Goal: Communication & Community: Answer question/provide support

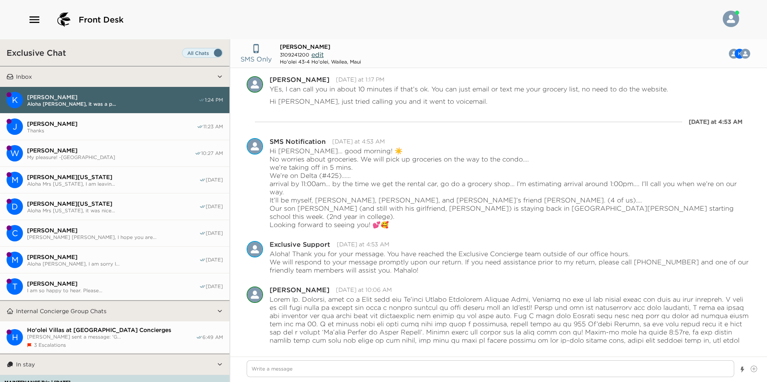
scroll to position [6941, 0]
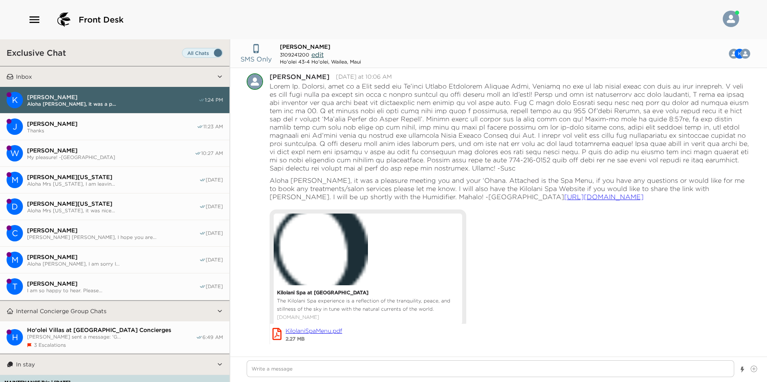
click at [122, 149] on span "[PERSON_NAME]" at bounding box center [111, 150] width 168 height 7
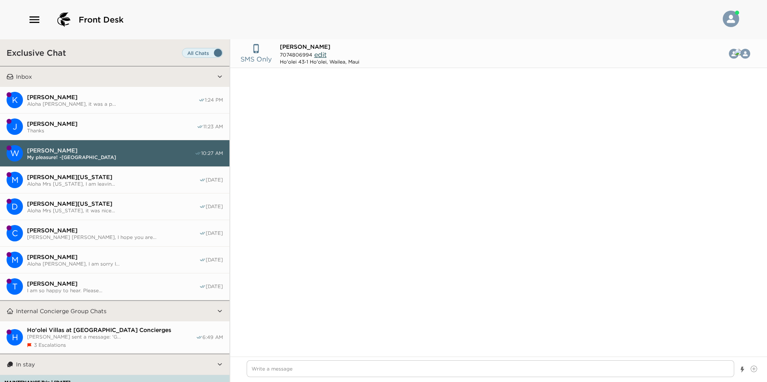
scroll to position [810, 0]
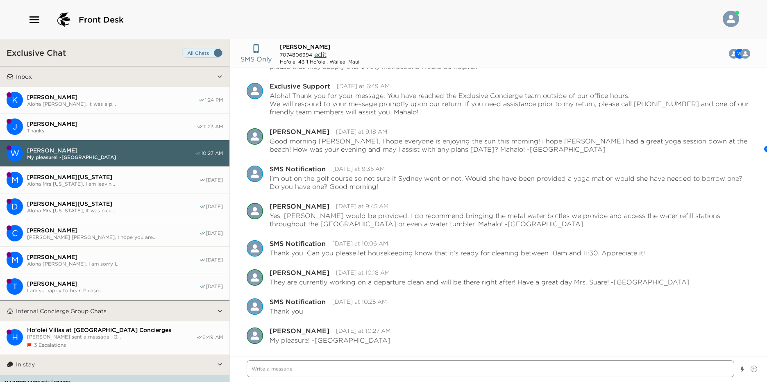
click at [302, 372] on textarea "Write a message" at bounding box center [491, 368] width 488 height 17
type textarea "x"
type textarea "A"
type textarea "x"
type textarea "Al"
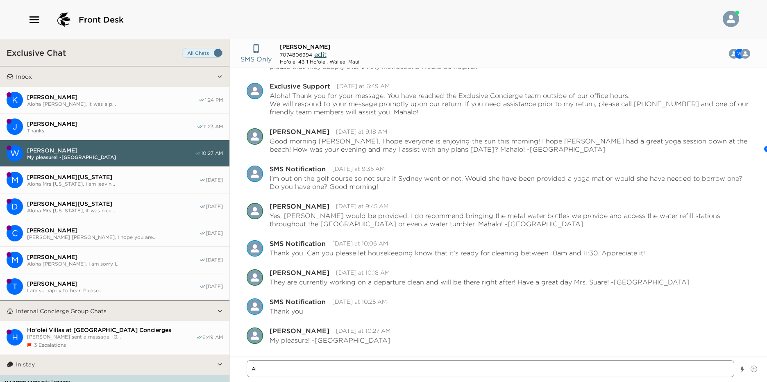
type textarea "x"
type textarea "Alo"
type textarea "x"
type textarea "Aloh"
type textarea "x"
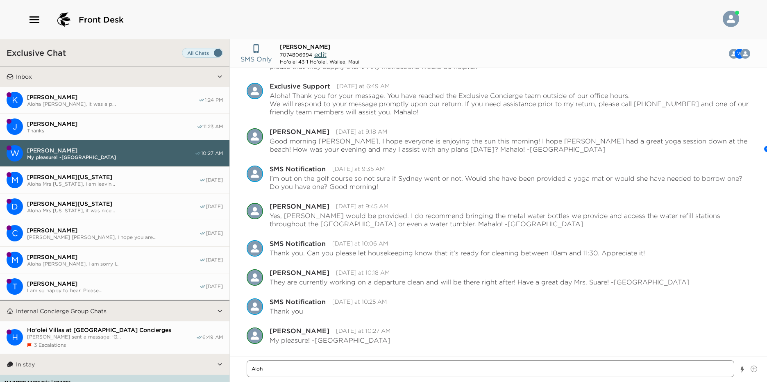
type textarea "Aloha"
type textarea "x"
type textarea "Aloha"
type textarea "x"
type textarea "Aloha M"
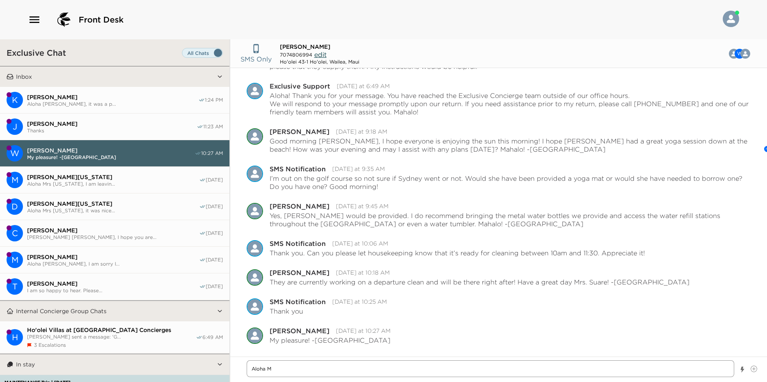
type textarea "x"
type textarea "Aloha Mr"
type textarea "x"
type textarea "Aloha Mrs"
type textarea "x"
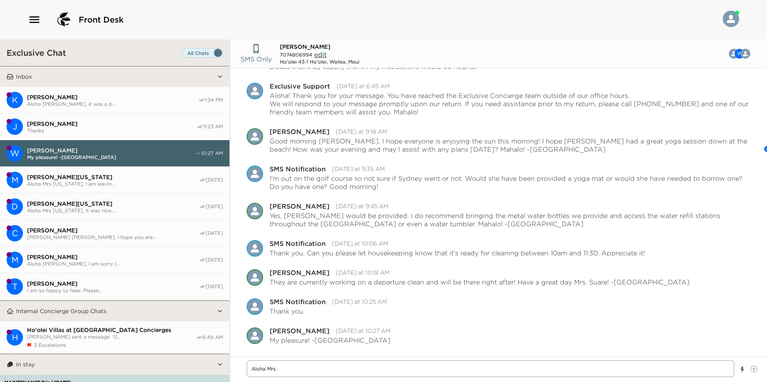
type textarea "Aloha Mrs."
type textarea "x"
type textarea "Aloha Mrs."
type textarea "x"
type textarea "Aloha Mrs. S"
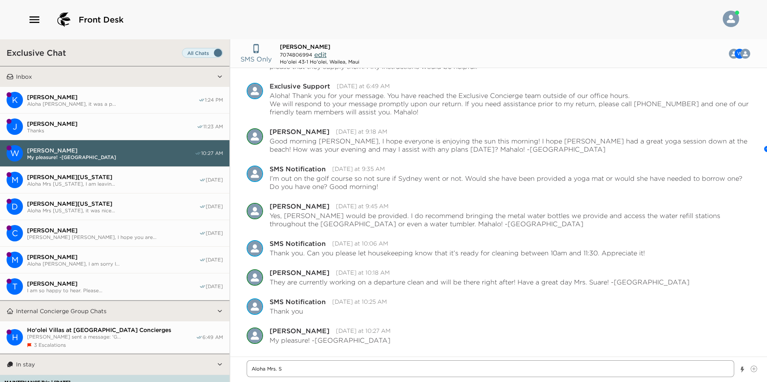
type textarea "x"
type textarea "Aloha Mrs. Su"
type textarea "x"
type textarea "Aloha Mrs. Sua"
type textarea "x"
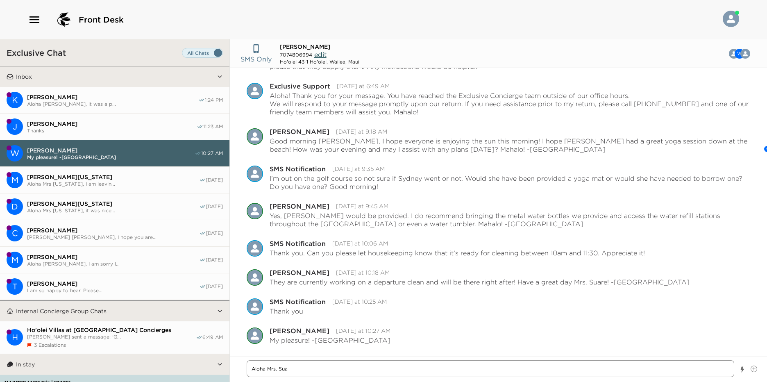
type textarea "Aloha [PERSON_NAME]"
type textarea "x"
type textarea "Aloha Mrs. Suare"
type textarea "x"
type textarea "Aloha Mrs. Suare"
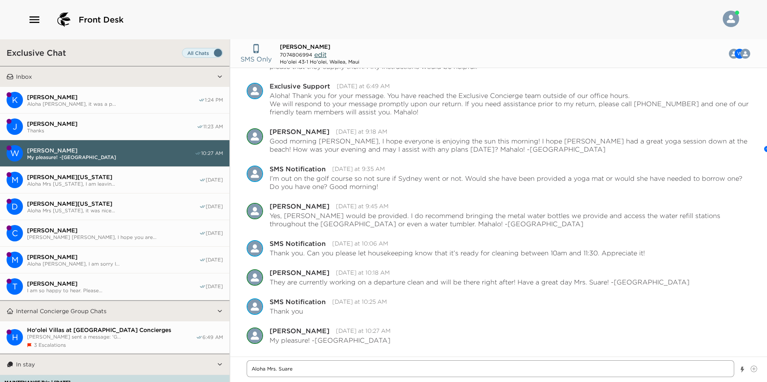
type textarea "x"
type textarea "Aloha Mrs. Suare,"
type textarea "x"
type textarea "Aloha Mrs. Suare,"
type textarea "x"
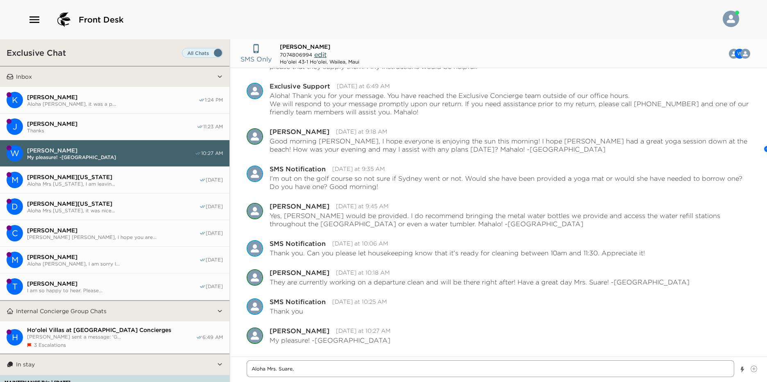
type textarea "Aloha Mrs. Suare, I"
type textarea "x"
type textarea "Aloha Mrs. Suare, I"
type textarea "x"
type textarea "Aloha Mrs. Suare, I w"
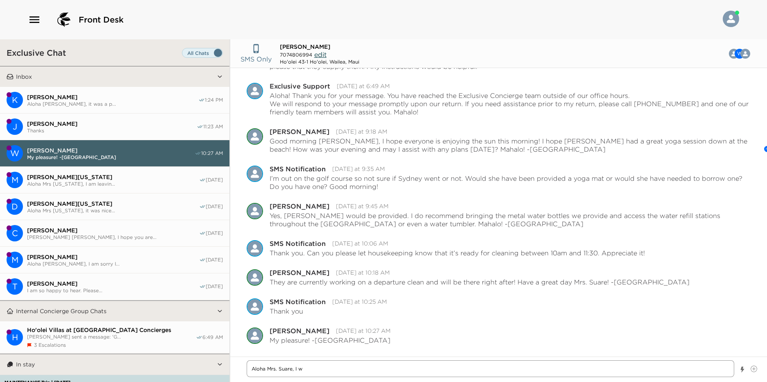
type textarea "x"
type textarea "Aloha Mrs. Suare, I wo"
type textarea "x"
type textarea "Aloha Mrs. Suare, I wou"
type textarea "x"
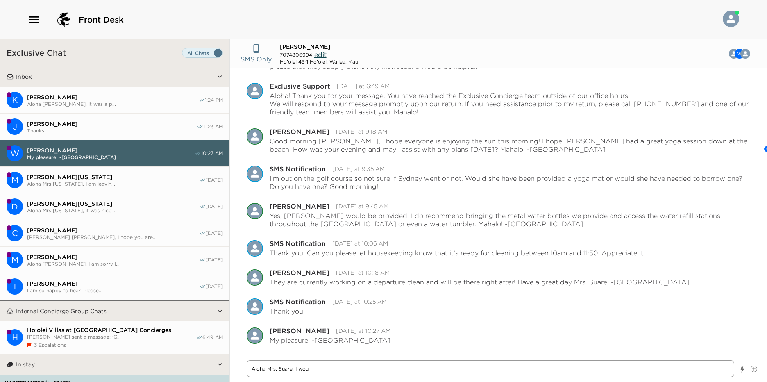
type textarea "Aloha Mrs. Suare, I woul"
type textarea "x"
type textarea "Aloha Mrs. Suare, I would"
type textarea "x"
type textarea "Aloha Mrs. Suare, I would"
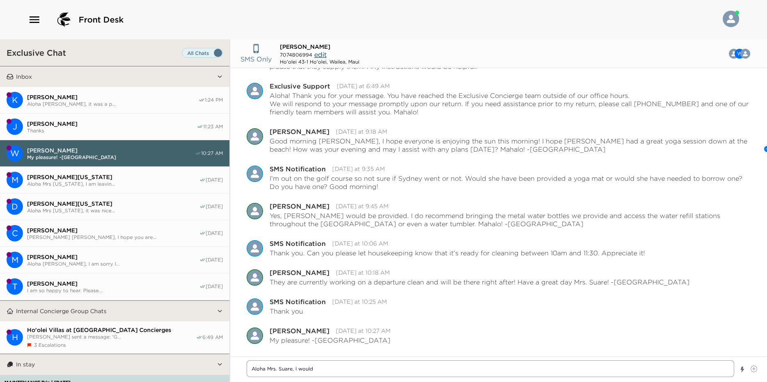
type textarea "x"
type textarea "Aloha Mrs. Suare, I would l"
type textarea "x"
type textarea "Aloha Mrs. Suare, I would lo"
type textarea "x"
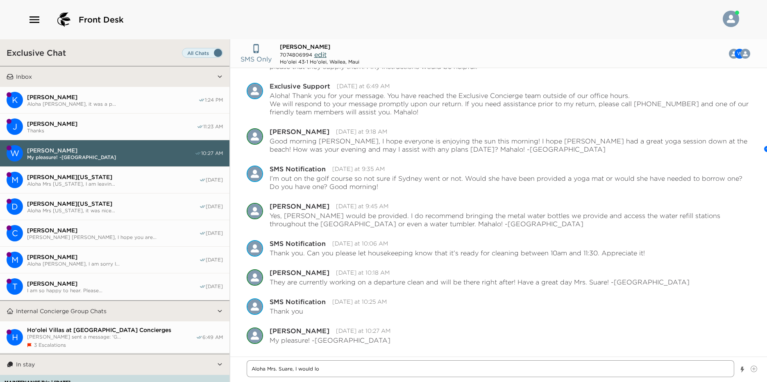
type textarea "Aloha Mrs. Suare, I would lov"
type textarea "x"
type textarea "Aloha Mrs. Suare, I would love"
type textarea "x"
type textarea "Aloha Mrs. Suare, I would love"
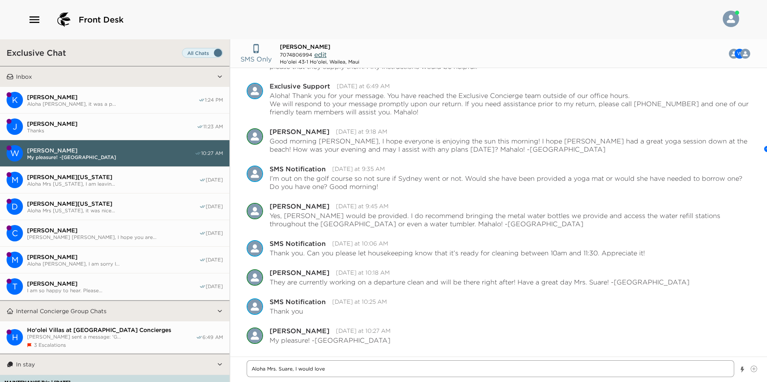
type textarea "x"
type textarea "Aloha Mrs. Suare, I would love t"
type textarea "x"
type textarea "Aloha Mrs. Suare, I would love to"
type textarea "x"
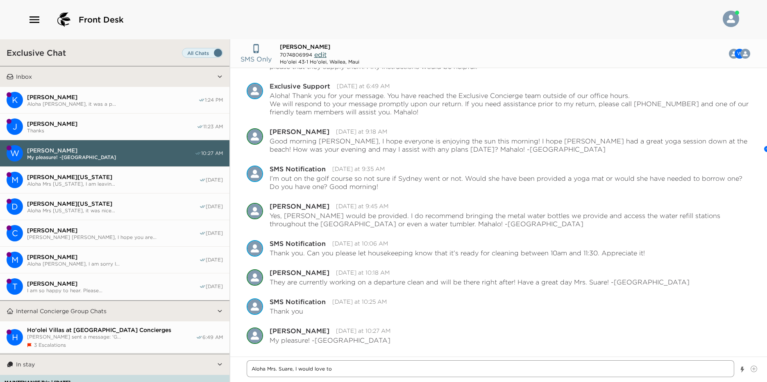
type textarea "Aloha Mrs. Suare, I would love to"
type textarea "x"
type textarea "Aloha Mrs. Suare, I would love to s"
type textarea "x"
type textarea "Aloha Mrs. Suare, I would love to st"
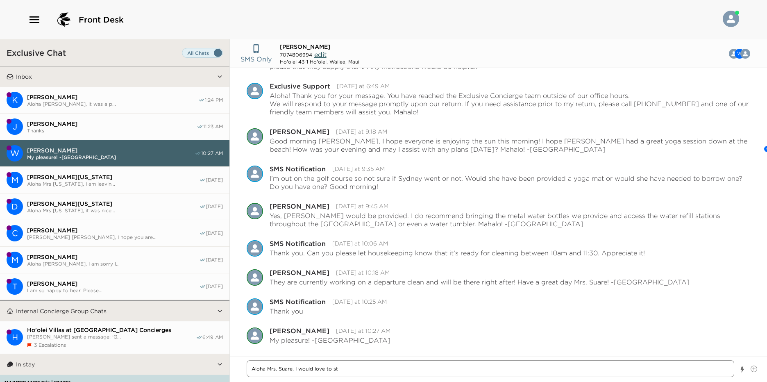
type textarea "x"
type textarea "Aloha Mrs. Suare, I would love to sto"
type textarea "x"
type textarea "Aloha Mrs. Suare, I would love to stop"
type textarea "x"
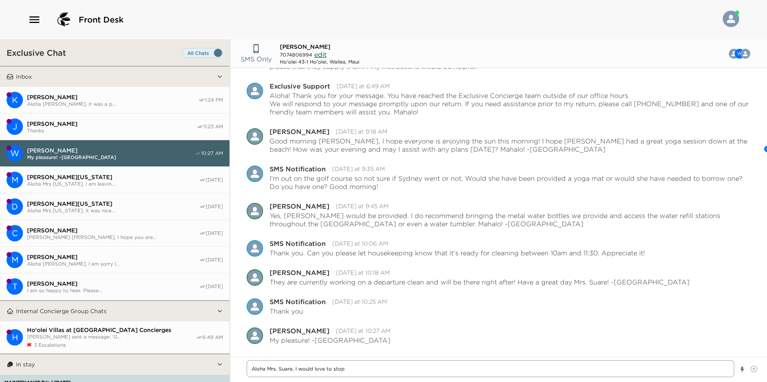
type textarea "Aloha Mrs. Suare, I would love to stop"
type textarea "x"
type textarea "Aloha Mrs. Suare, I would love to stop b"
type textarea "x"
type textarea "Aloha Mrs. [PERSON_NAME], I would love to stop by"
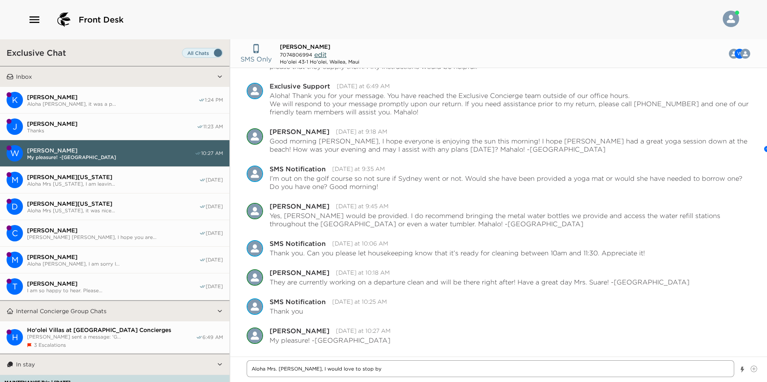
type textarea "x"
type textarea "Aloha Mrs. [PERSON_NAME], I would love to stop by"
type textarea "x"
type textarea "Aloha Mrs. [PERSON_NAME], I would love to stop by t"
type textarea "x"
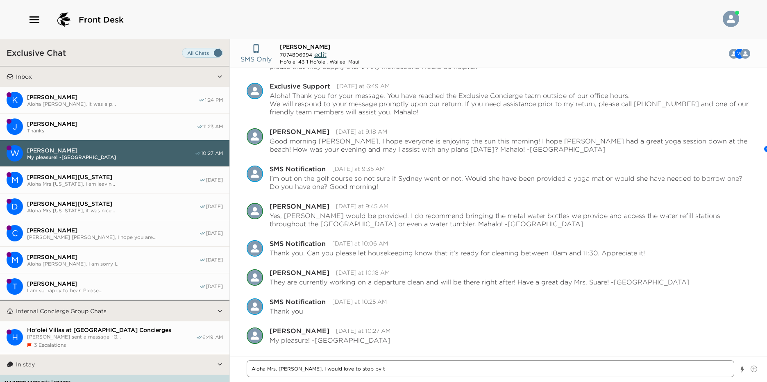
type textarea "Aloha Mrs. [PERSON_NAME], I would love to stop by to"
type textarea "x"
type textarea "Aloha Mrs. [PERSON_NAME], I would love to stop by [PERSON_NAME]"
type textarea "x"
type textarea "Aloha Mrs. [PERSON_NAME], I would love to stop by toda"
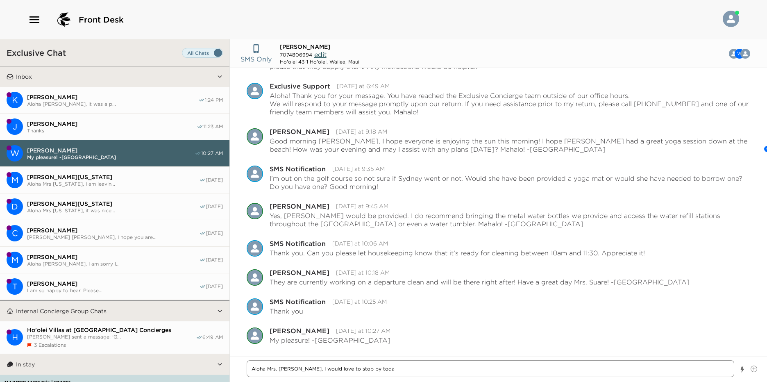
type textarea "x"
type textarea "Aloha Mrs. Suare, I would love to stop by [DATE]"
type textarea "x"
type textarea "Aloha Mrs. Suare, I would love to stop by [DATE]"
type textarea "x"
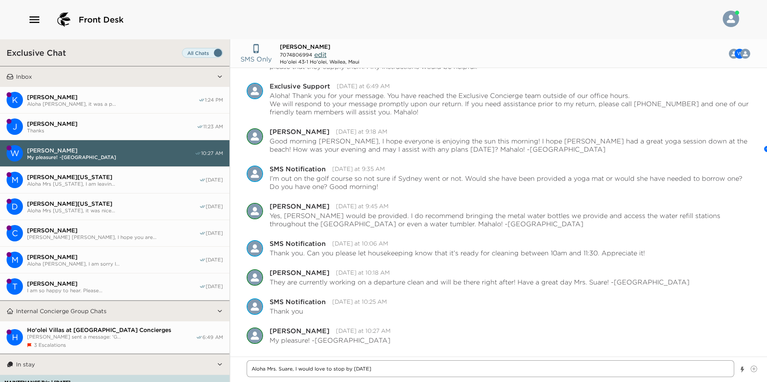
type textarea "Aloha Mrs. Suare, I would love to stop by [DATE] w"
type textarea "x"
type textarea "Aloha Mrs. Suare, I would love to stop by [DATE] wit"
type textarea "x"
type textarea "Aloha Mrs. Suare, I would love to stop by [DATE] with"
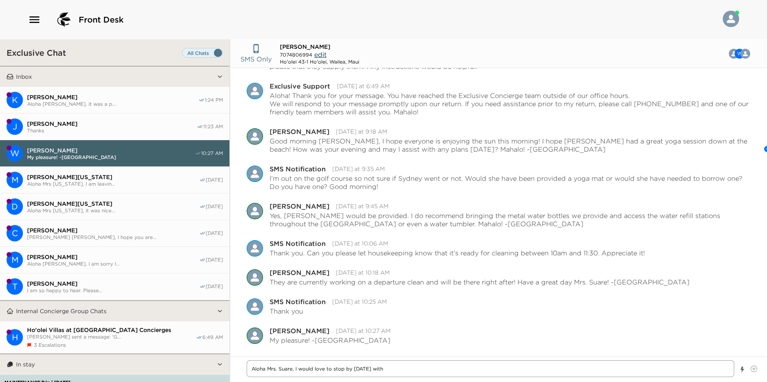
type textarea "x"
type textarea "Aloha Mrs. Suare, I would love to stop by [DATE] with"
type textarea "x"
type textarea "Aloha Mrs. [PERSON_NAME], I would love to stop by [DATE] with y"
type textarea "x"
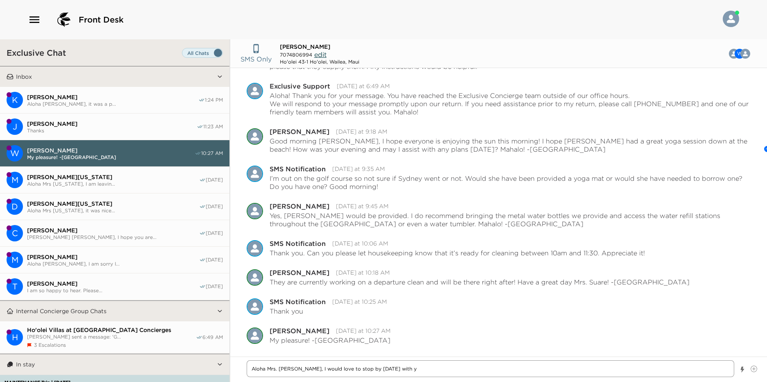
type textarea "Aloha Mrs. [PERSON_NAME], I would love to stop by [DATE] with yo"
type textarea "x"
type textarea "Aloha Mrs. Suare, I would love to stop by [DATE] with you"
type textarea "x"
type textarea "Aloha Mrs. Suare, I would love to stop by [DATE] with your"
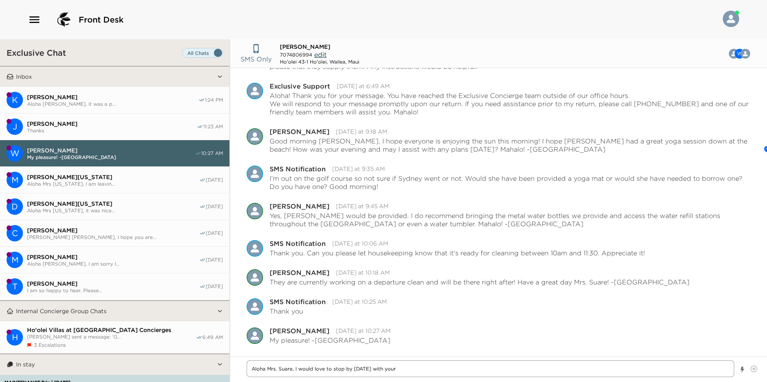
type textarea "x"
type textarea "Aloha Mrs. Suare, I would love to stop by [DATE] with your"
type textarea "x"
type textarea "Aloha Mrs. Suare, I would love to stop by [DATE] with your d"
type textarea "x"
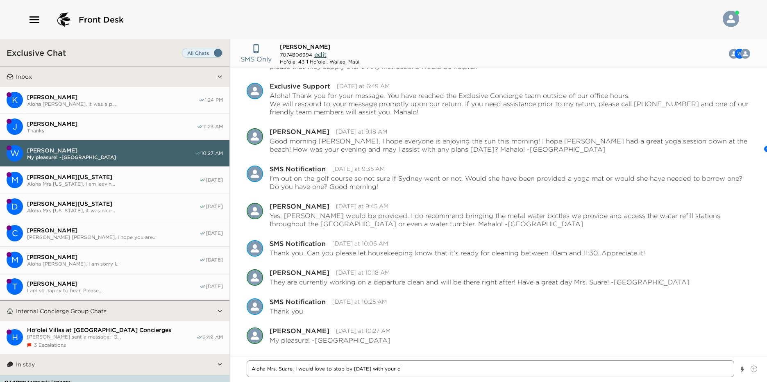
type textarea "Aloha Mrs. [PERSON_NAME], I would love to stop by [DATE] with your de"
type textarea "x"
type textarea "Aloha Mrs. [PERSON_NAME], I would love to stop by [DATE] with your dep"
type textarea "x"
type textarea "Aloha Mrs. [PERSON_NAME], I would love to stop by [DATE] with your depa"
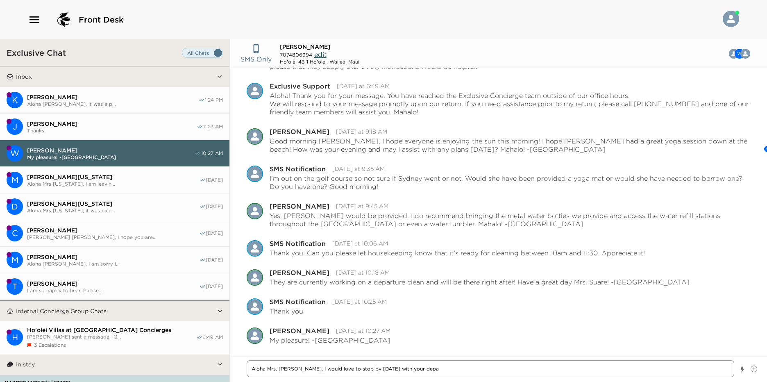
type textarea "x"
type textarea "Aloha Mrs. [PERSON_NAME], I would love to stop by [DATE] with your depar"
type textarea "x"
type textarea "Aloha Mrs. [PERSON_NAME], I would love to stop by [DATE] with your depart"
type textarea "x"
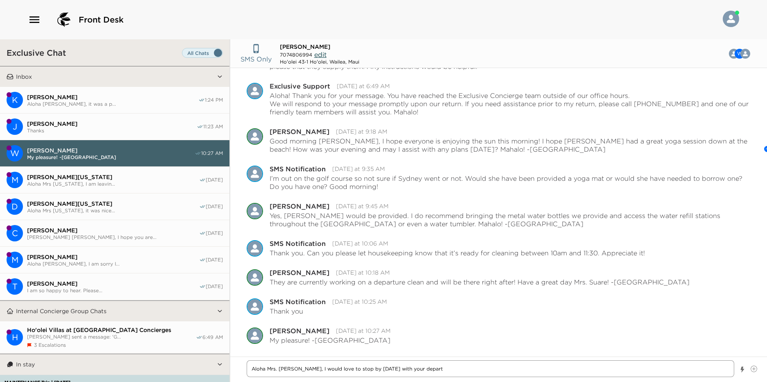
type textarea "Aloha Mrs. [PERSON_NAME], I would love to stop by [DATE] with your departu"
type textarea "x"
type textarea "Aloha Mrs. [PERSON_NAME], I would love to stop by [DATE] with your departur"
type textarea "x"
type textarea "Aloha Mrs. [PERSON_NAME], I would love to stop by [DATE] with your departure"
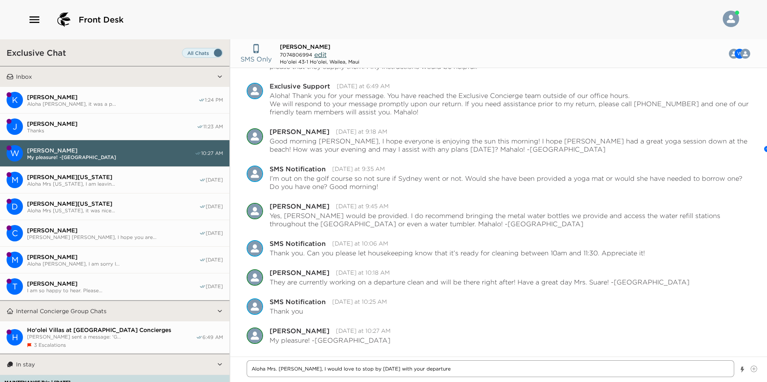
type textarea "x"
type textarea "Aloha Mrs. [PERSON_NAME], I would love to stop by [DATE] with your departure"
type textarea "x"
type textarea "Aloha Mrs. [PERSON_NAME], I would love to stop by [DATE] with your departure l"
type textarea "x"
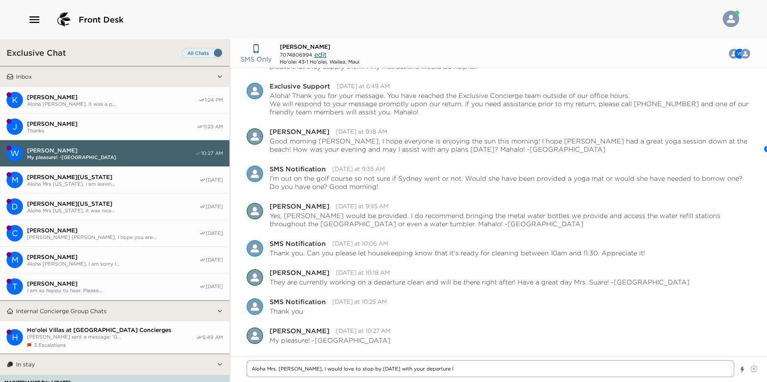
type textarea "Aloha Mrs. [PERSON_NAME], I would love to stop by [DATE] with your departure le"
type textarea "x"
type textarea "Aloha Mrs. [PERSON_NAME], I would love to stop by [DATE] with your departure l"
type textarea "x"
type textarea "Aloha Mrs. [PERSON_NAME], I would love to stop by [DATE] with your departure"
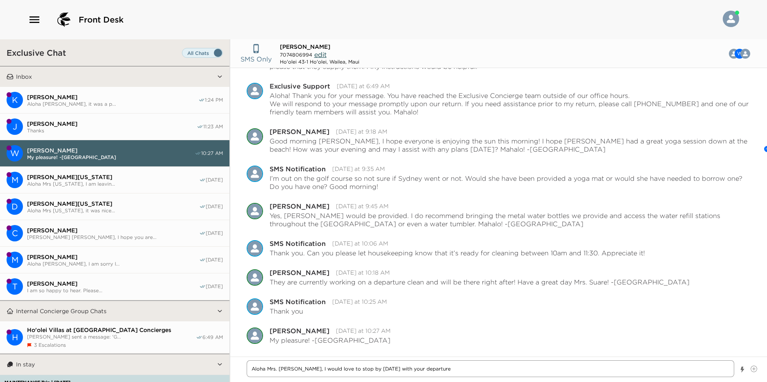
type textarea "x"
type textarea "Aloha Mrs. [PERSON_NAME], I would love to stop by [DATE] with your departure"
type textarea "x"
type textarea "Aloha Mrs. [PERSON_NAME], I would love to stop by [DATE] with your departur"
type textarea "x"
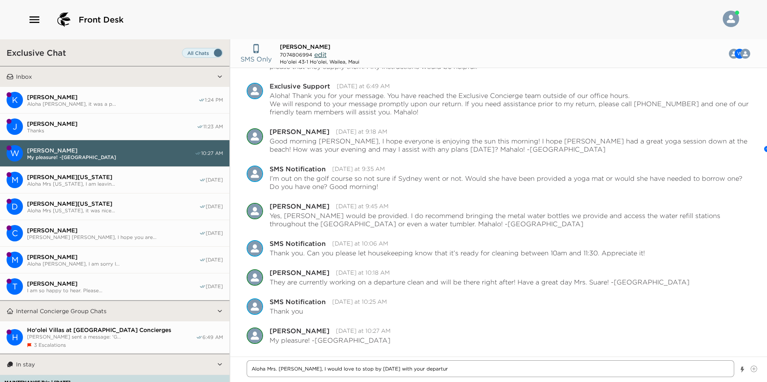
type textarea "Aloha Mrs. [PERSON_NAME], I would love to stop by [DATE] with your departu"
type textarea "x"
type textarea "Aloha Mrs. [PERSON_NAME], I would love to stop by [DATE] with your depart"
type textarea "x"
type textarea "Aloha Mrs. [PERSON_NAME], I would love to stop by [DATE] with your depar"
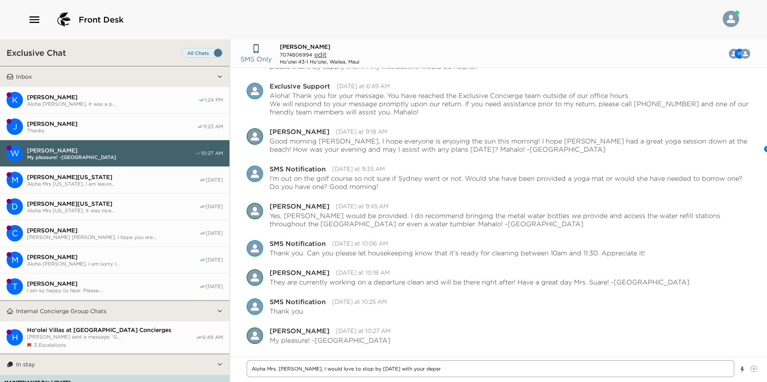
type textarea "x"
type textarea "Aloha Mrs. [PERSON_NAME], I would love to stop by [DATE] with your depa"
type textarea "x"
type textarea "Aloha Mrs. [PERSON_NAME], I would love to stop by [DATE] with your dep"
type textarea "x"
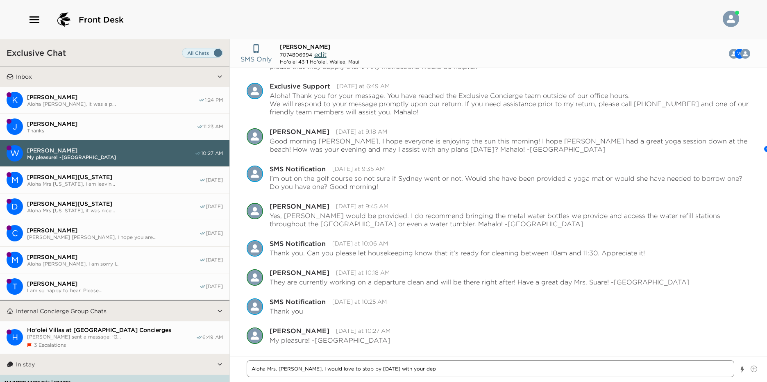
type textarea "Aloha Mrs. [PERSON_NAME], I would love to stop by [DATE] with your de"
type textarea "x"
type textarea "Aloha Mrs. Suare, I would love to stop by [DATE] with your d"
type textarea "x"
type textarea "Aloha Mrs. Suare, I would love to stop by [DATE] with your"
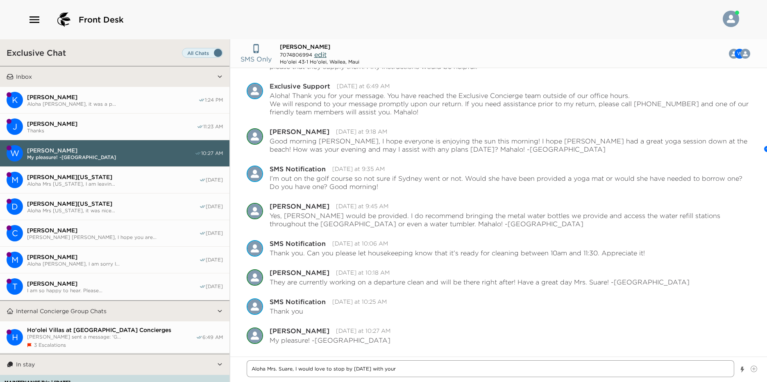
type textarea "x"
type textarea "Aloha Mrs. Suare, I would love to stop by [DATE] with your"
type textarea "x"
type textarea "Aloha Mrs. Suare, I would love to stop by [DATE] with you"
type textarea "x"
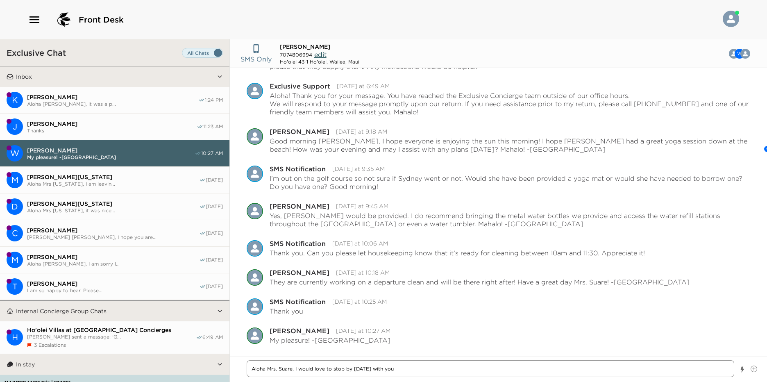
type textarea "Aloha Mrs. [PERSON_NAME], I would love to stop by [DATE] with yo"
type textarea "x"
type textarea "Aloha Mrs. [PERSON_NAME], I would love to stop by [DATE] with y"
type textarea "x"
type textarea "Aloha Mrs. Suare, I would love to stop by [DATE] with"
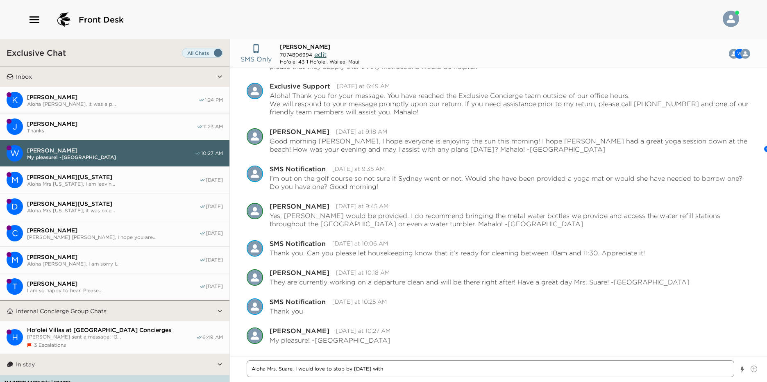
type textarea "x"
type textarea "Aloha Mrs. Suare, I would love to stop by [DATE] with"
type textarea "x"
type textarea "Aloha Mrs. Suare, I would love to stop by [DATE] wit"
type textarea "x"
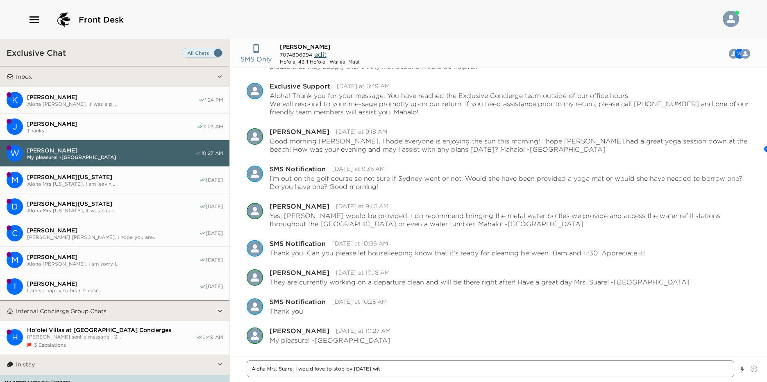
type textarea "Aloha Mrs. Suare, I would love to stop by [DATE] wi"
type textarea "x"
type textarea "Aloha Mrs. Suare, I would love to stop by [DATE] w"
type textarea "x"
type textarea "Aloha Mrs. Suare, I would love to stop by [DATE]"
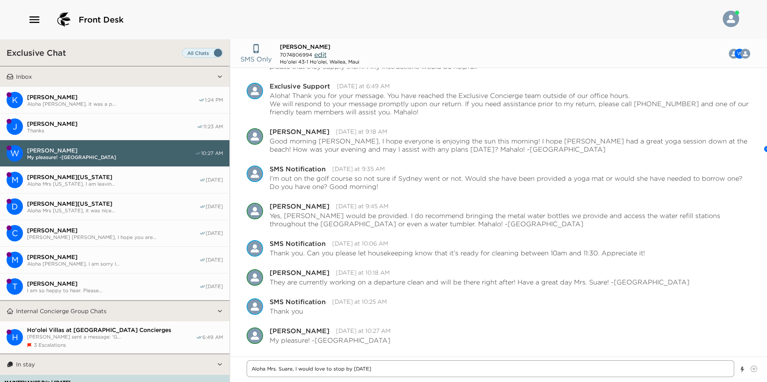
type textarea "x"
type textarea "Aloha Mrs. Suare, I would love to stop by [DATE] t"
type textarea "x"
type textarea "Aloha Mrs. Suare, I would love to stop by [DATE] to"
type textarea "x"
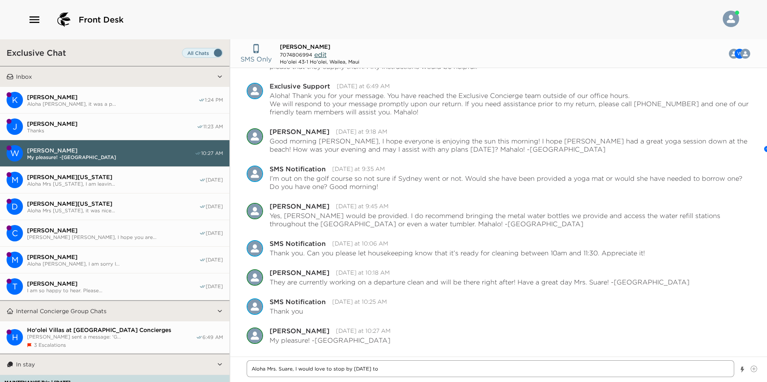
type textarea "Aloha Mrs. Suare, I would love to stop by [DATE] to"
type textarea "x"
type textarea "Aloha Mrs. Suare, I would love to stop by [DATE] to s"
type textarea "x"
type textarea "Aloha Mrs. Suare, I would love to stop by [DATE] to sa"
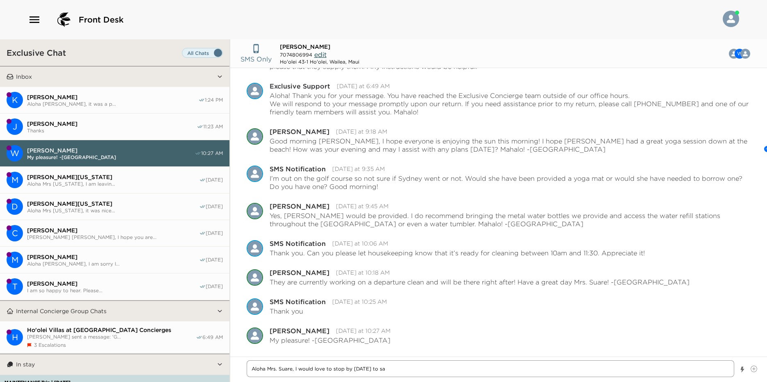
type textarea "x"
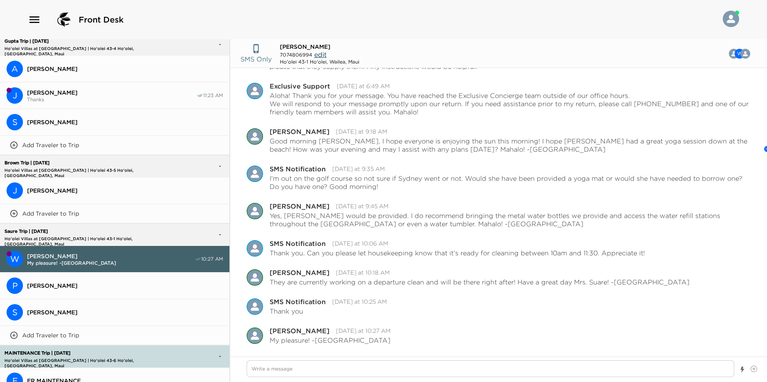
scroll to position [573, 0]
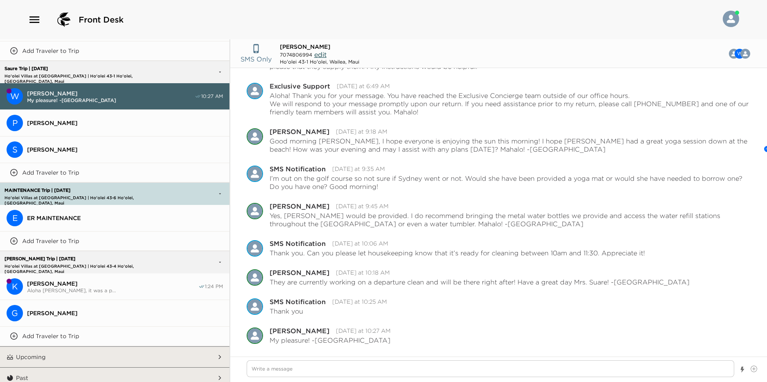
click at [56, 347] on button "Upcoming" at bounding box center [115, 357] width 203 height 20
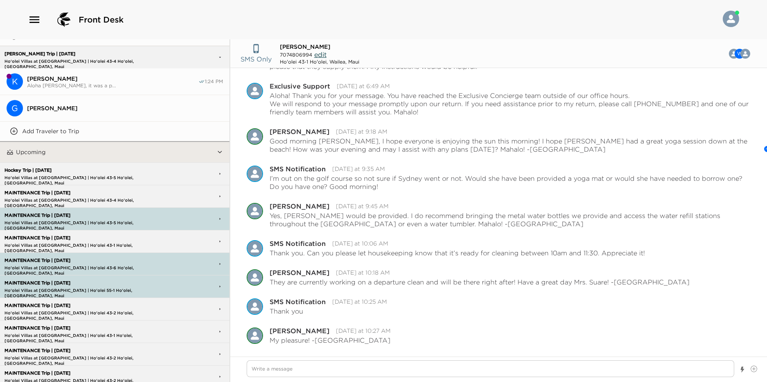
click at [50, 168] on p "Hockey Trip | [DATE]" at bounding box center [90, 170] width 177 height 5
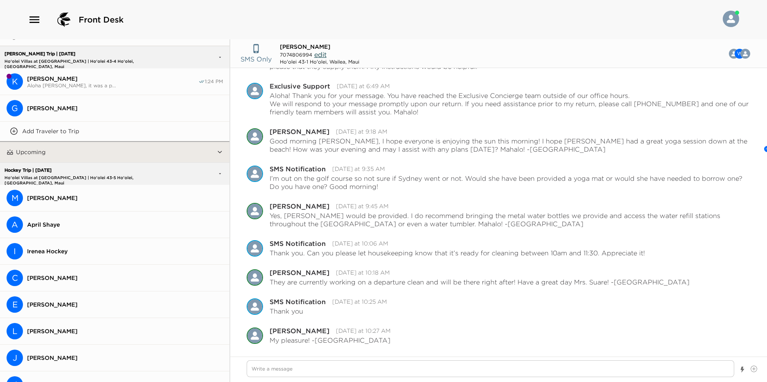
click at [130, 195] on button "M [PERSON_NAME]" at bounding box center [115, 198] width 230 height 27
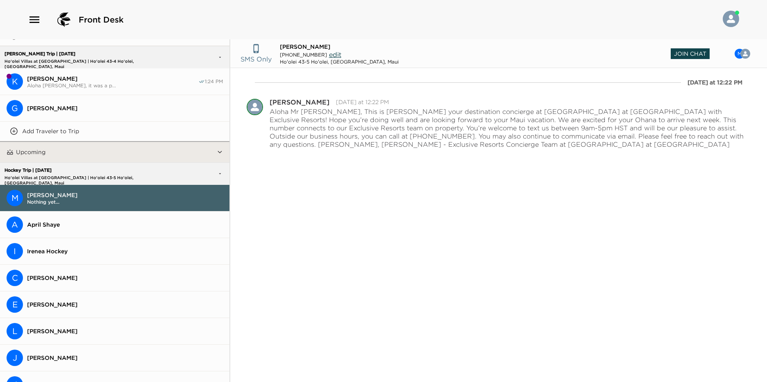
click at [681, 50] on span "Join Chat" at bounding box center [690, 53] width 39 height 11
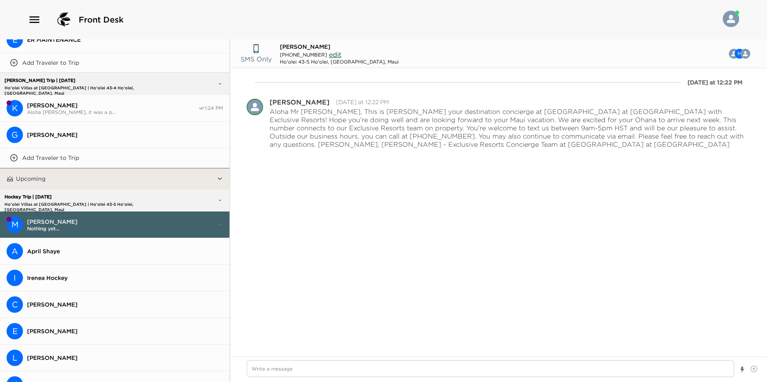
scroll to position [804, 0]
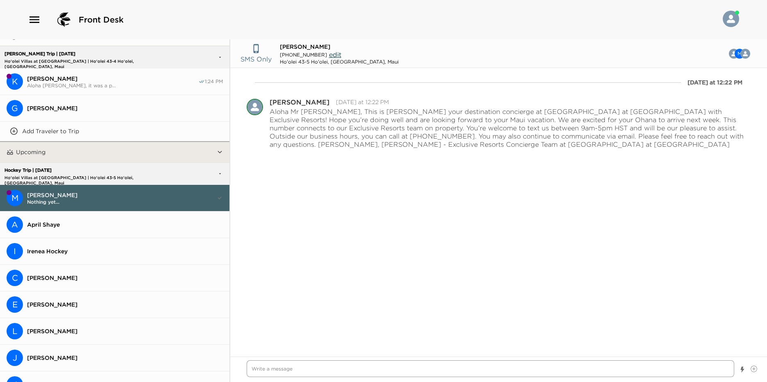
click at [285, 368] on textarea "Write a message" at bounding box center [491, 368] width 488 height 17
click at [295, 368] on textarea "Aloha Mr. Hockey, I am so sorry I am not too sure if you have had a change" at bounding box center [491, 368] width 488 height 17
click at [438, 372] on textarea "Aloha Mr. Hockey, I am so sorry I am not too sure if you have had a change" at bounding box center [491, 368] width 488 height 17
click at [328, 373] on textarea "Aloha Mr. Hockey, I am so sorry I am not too sure if you have had a chance to v…" at bounding box center [491, 368] width 488 height 17
click at [329, 371] on textarea "Aloha Mr. Hockey, I am so sorry! I am not too sure if you have had a chance to …" at bounding box center [491, 368] width 488 height 17
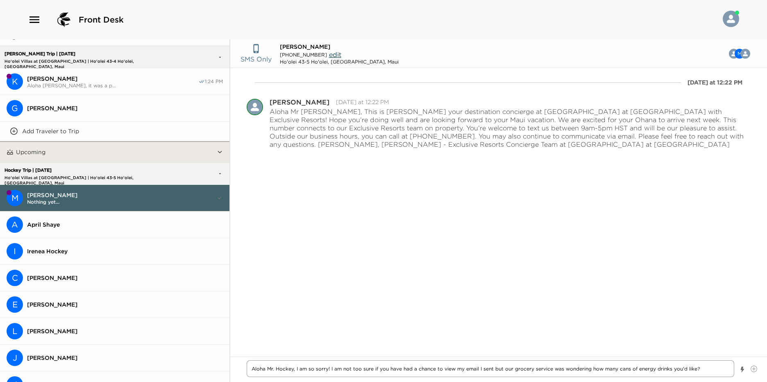
click at [711, 364] on textarea "Aloha Mr. Hockey, I am so sorry! I am not too sure if you have had a chance to …" at bounding box center [491, 368] width 488 height 17
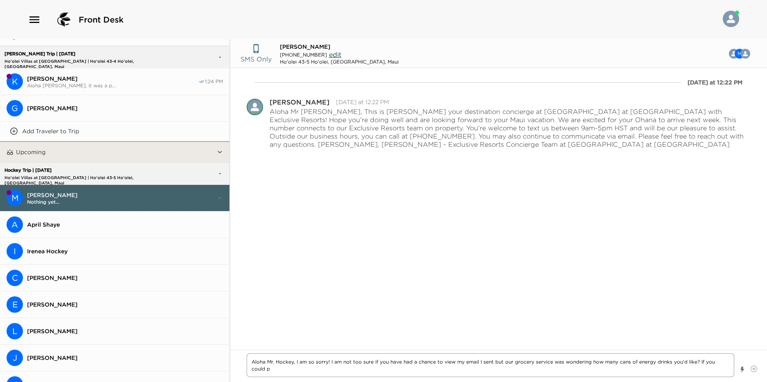
scroll to position [0, 0]
drag, startPoint x: 285, startPoint y: 373, endPoint x: 231, endPoint y: 350, distance: 58.1
click at [231, 350] on div "Aloha Mr. Hockey, I am so sorry! I am not too sure if you have had a chance to …" at bounding box center [498, 366] width 537 height 32
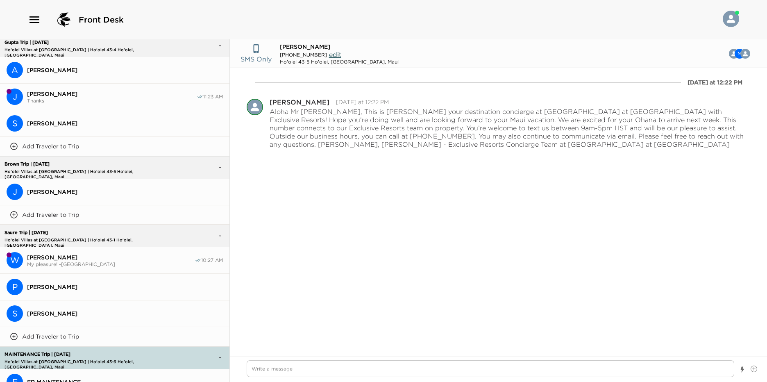
scroll to position [394, 0]
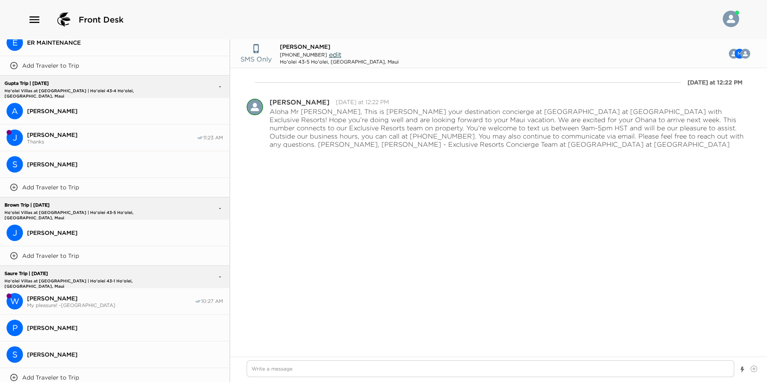
click at [97, 302] on span "My pleasure! -[GEOGRAPHIC_DATA]" at bounding box center [111, 305] width 168 height 6
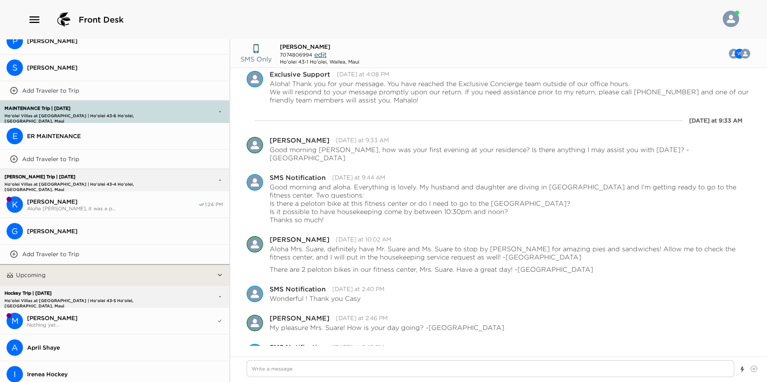
scroll to position [845, 0]
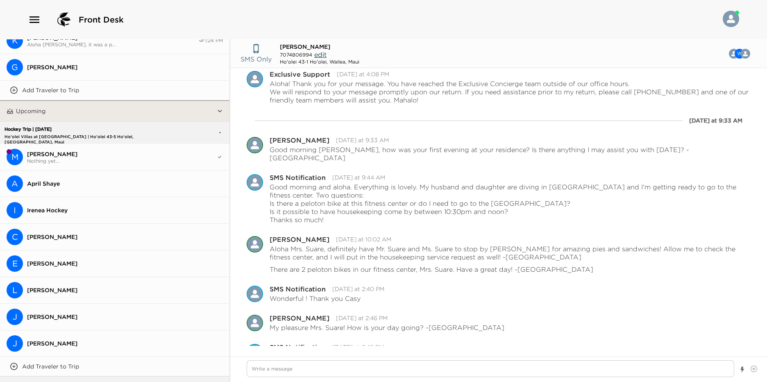
click at [97, 158] on span "Nothing yet..." at bounding box center [121, 161] width 189 height 6
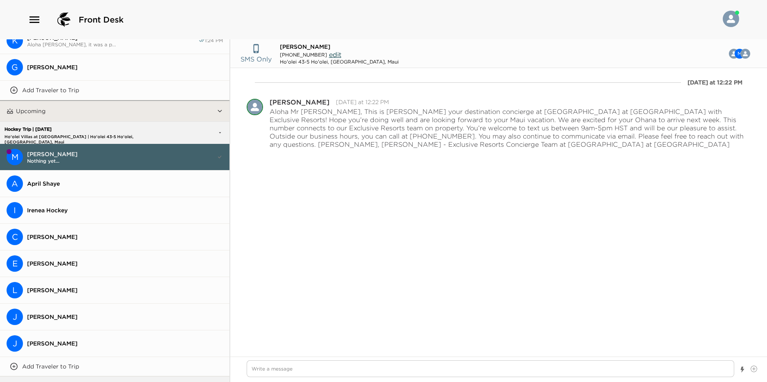
click at [106, 234] on button "C [PERSON_NAME]" at bounding box center [115, 237] width 230 height 27
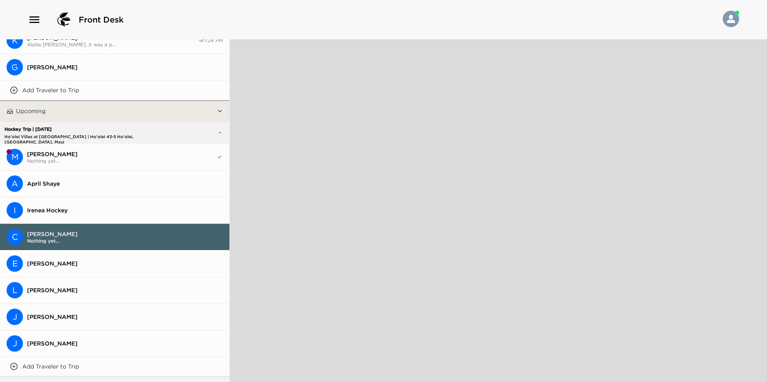
click at [102, 260] on span "[PERSON_NAME]" at bounding box center [125, 263] width 196 height 7
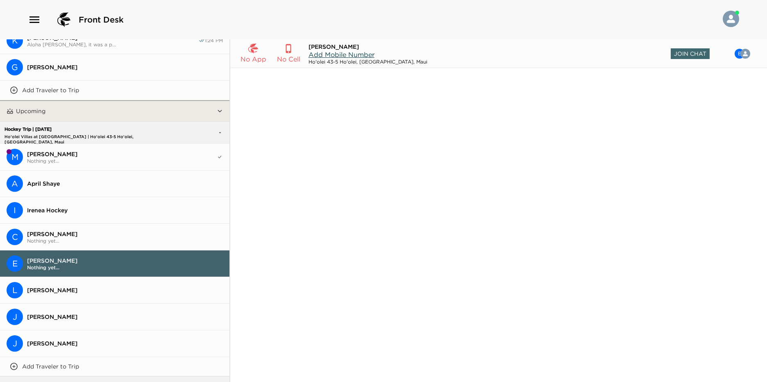
click at [349, 52] on span "Add Mobile Number" at bounding box center [342, 54] width 66 height 8
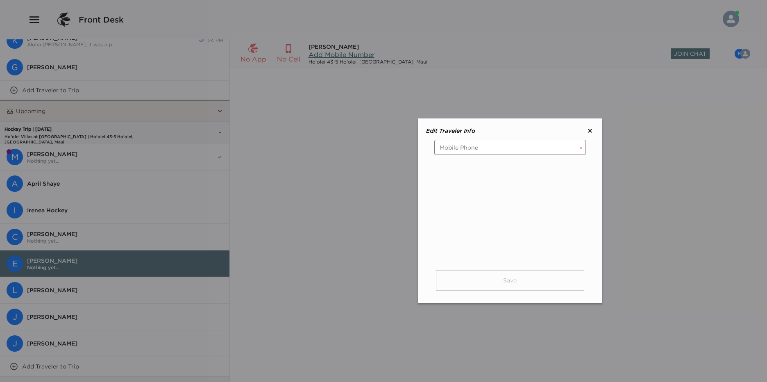
click at [446, 142] on input "tel" at bounding box center [510, 147] width 152 height 15
click at [464, 284] on button "Save" at bounding box center [510, 280] width 148 height 20
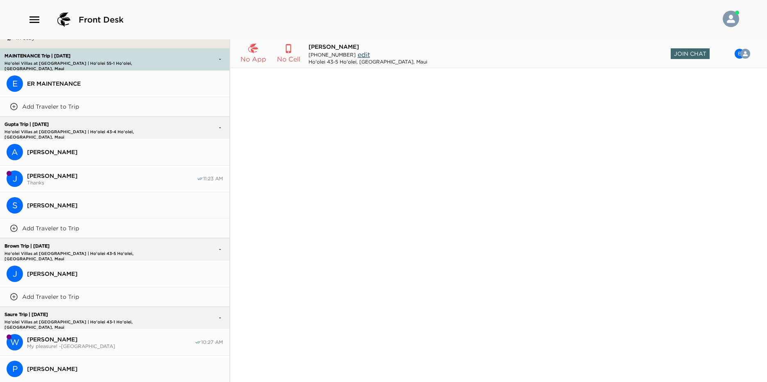
scroll to position [230, 0]
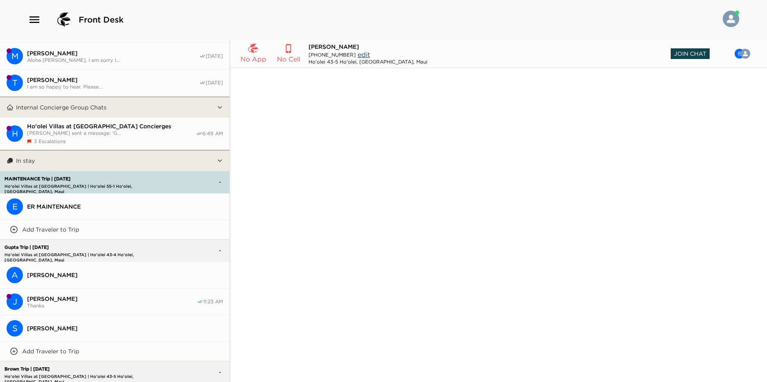
click at [679, 51] on span "Join Chat" at bounding box center [690, 53] width 39 height 11
click at [290, 46] on icon at bounding box center [288, 48] width 5 height 9
click at [286, 54] on p "No Cell" at bounding box center [288, 59] width 23 height 10
click at [273, 50] on div "No App No Cell" at bounding box center [271, 53] width 60 height 20
click at [260, 45] on div "No App" at bounding box center [254, 53] width 26 height 20
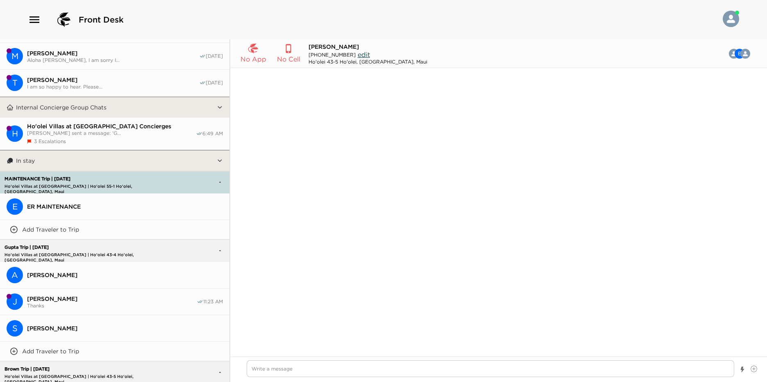
click at [284, 52] on icon at bounding box center [288, 48] width 11 height 11
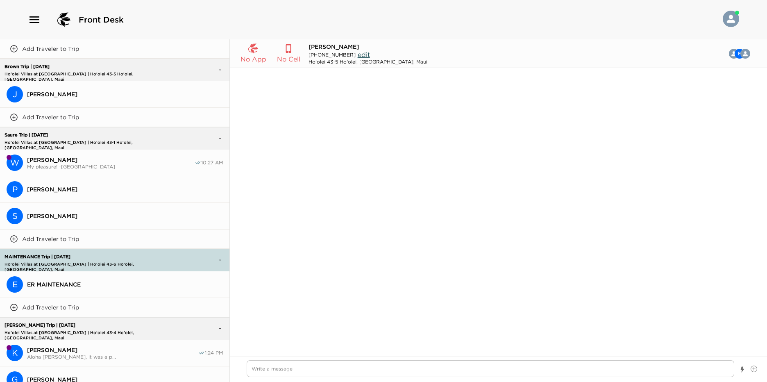
scroll to position [738, 0]
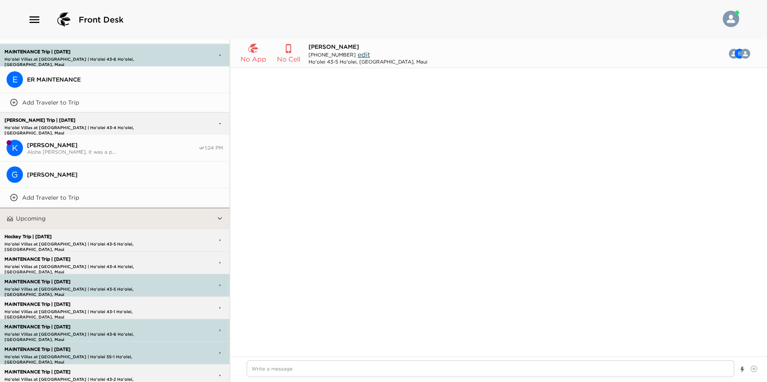
click at [108, 241] on p "Ho'olei Villas at [GEOGRAPHIC_DATA] | Ho'olei 43-5 Ho'olei, [GEOGRAPHIC_DATA], …" at bounding box center [90, 243] width 177 height 5
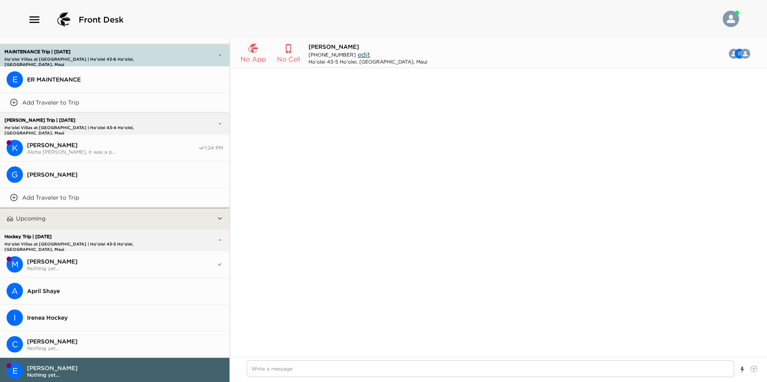
click at [140, 258] on span "[PERSON_NAME]" at bounding box center [121, 261] width 189 height 7
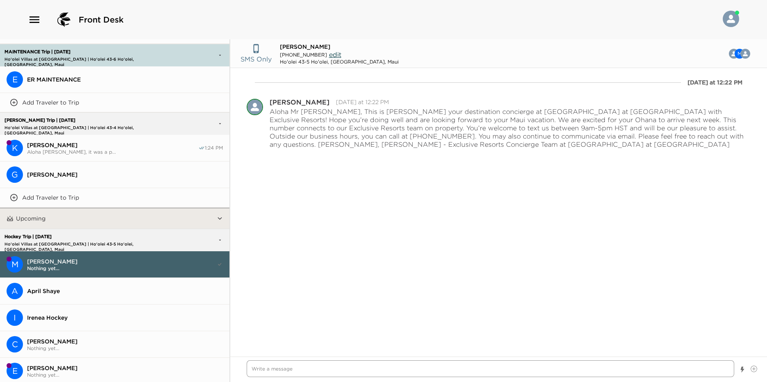
click at [286, 370] on textarea "Write a message" at bounding box center [491, 368] width 488 height 17
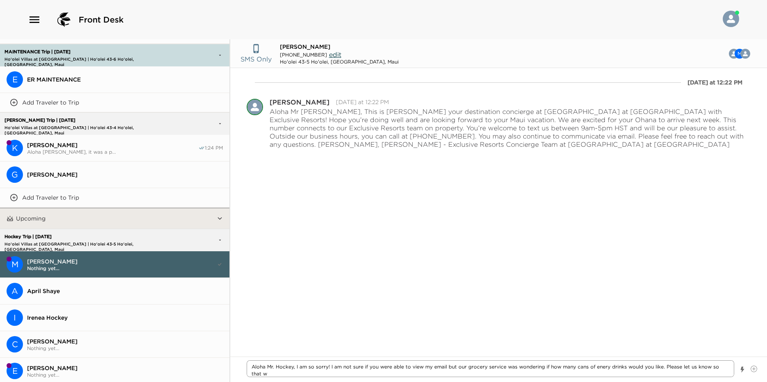
scroll to position [0, 0]
click at [257, 368] on textarea "Aloha Mr. Hockey, I am so sorry! I am not sure if you were able to view my emai…" at bounding box center [491, 365] width 488 height 24
click at [598, 368] on textarea "Aloha Mr. Hockey, I am so sorry! I am not sure if you were able to view my emai…" at bounding box center [491, 365] width 488 height 24
click at [641, 360] on textarea "Aloha Mr. Hockey, I am so sorry! I am not sure if you were able to view my emai…" at bounding box center [491, 365] width 488 height 24
click at [667, 359] on textarea "Aloha Mr. Hockey, I am so sorry! I am not sure if you were able to view my emai…" at bounding box center [491, 365] width 488 height 24
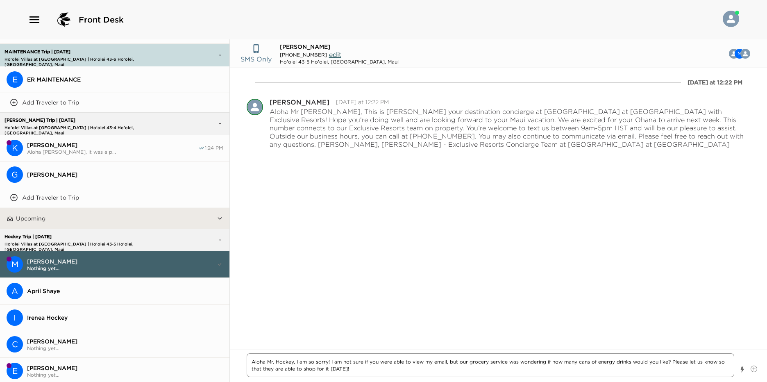
click at [548, 359] on textarea "Aloha Mr. Hockey, I am so sorry! I am not sure if you were able to view my emai…" at bounding box center [491, 365] width 488 height 24
click at [520, 367] on textarea "Aloha Mr. Hockey, I am so sorry! I am not sure if you were able to view my emai…" at bounding box center [491, 365] width 488 height 24
click at [523, 369] on textarea "Aloha Mr. Hockey, I am so sorry! I am not sure if you were able to view my emai…" at bounding box center [491, 365] width 488 height 24
